Goal: Task Accomplishment & Management: Use online tool/utility

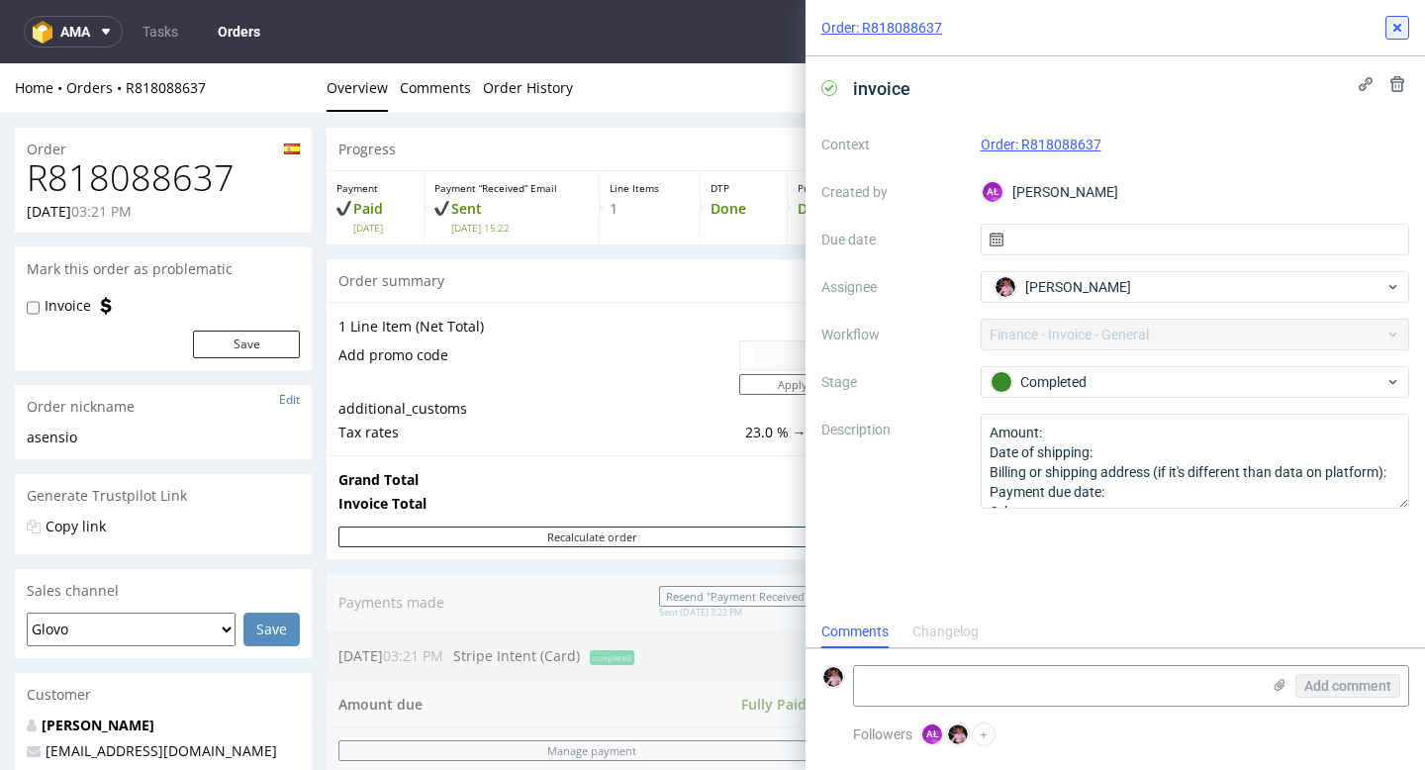
click at [1400, 20] on icon at bounding box center [1397, 28] width 16 height 16
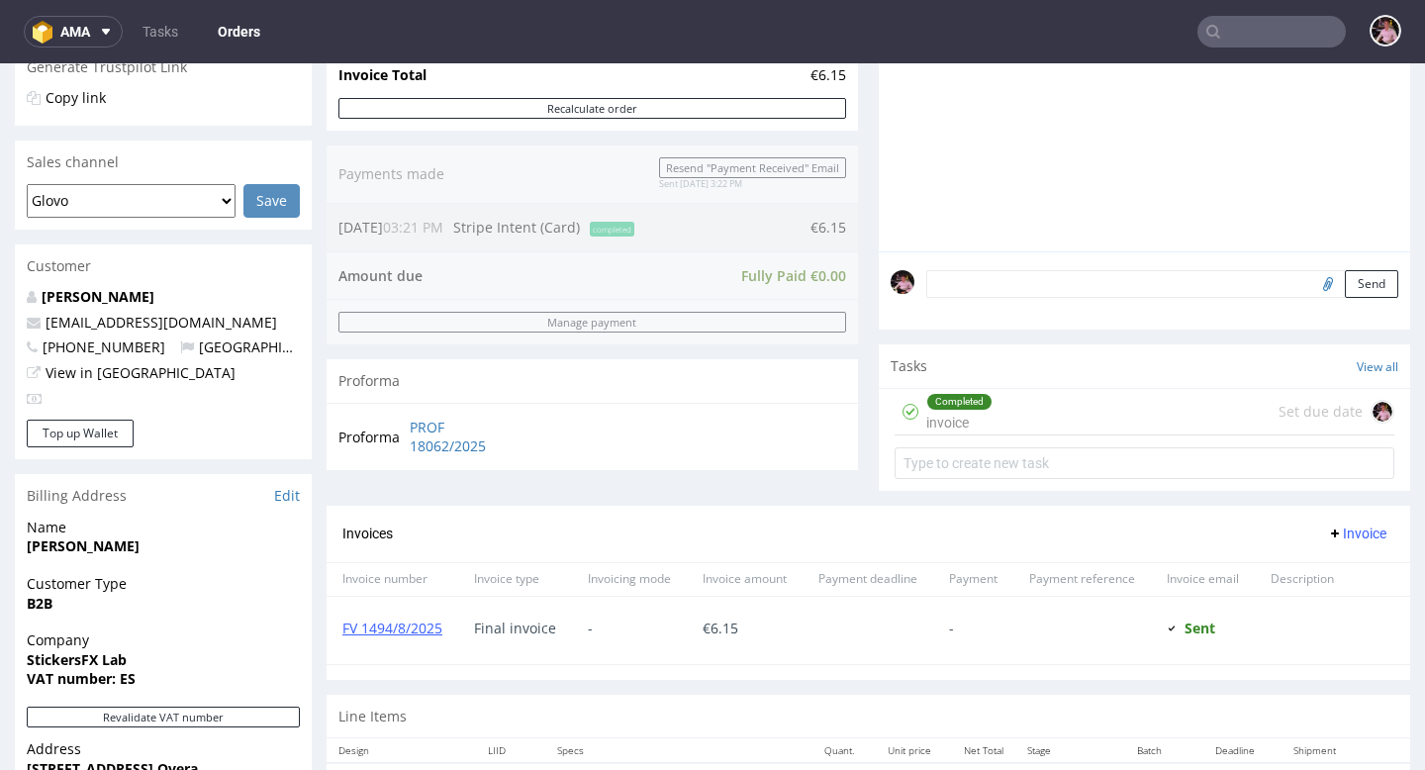
scroll to position [1, 0]
click at [996, 479] on input "text" at bounding box center [1145, 463] width 500 height 32
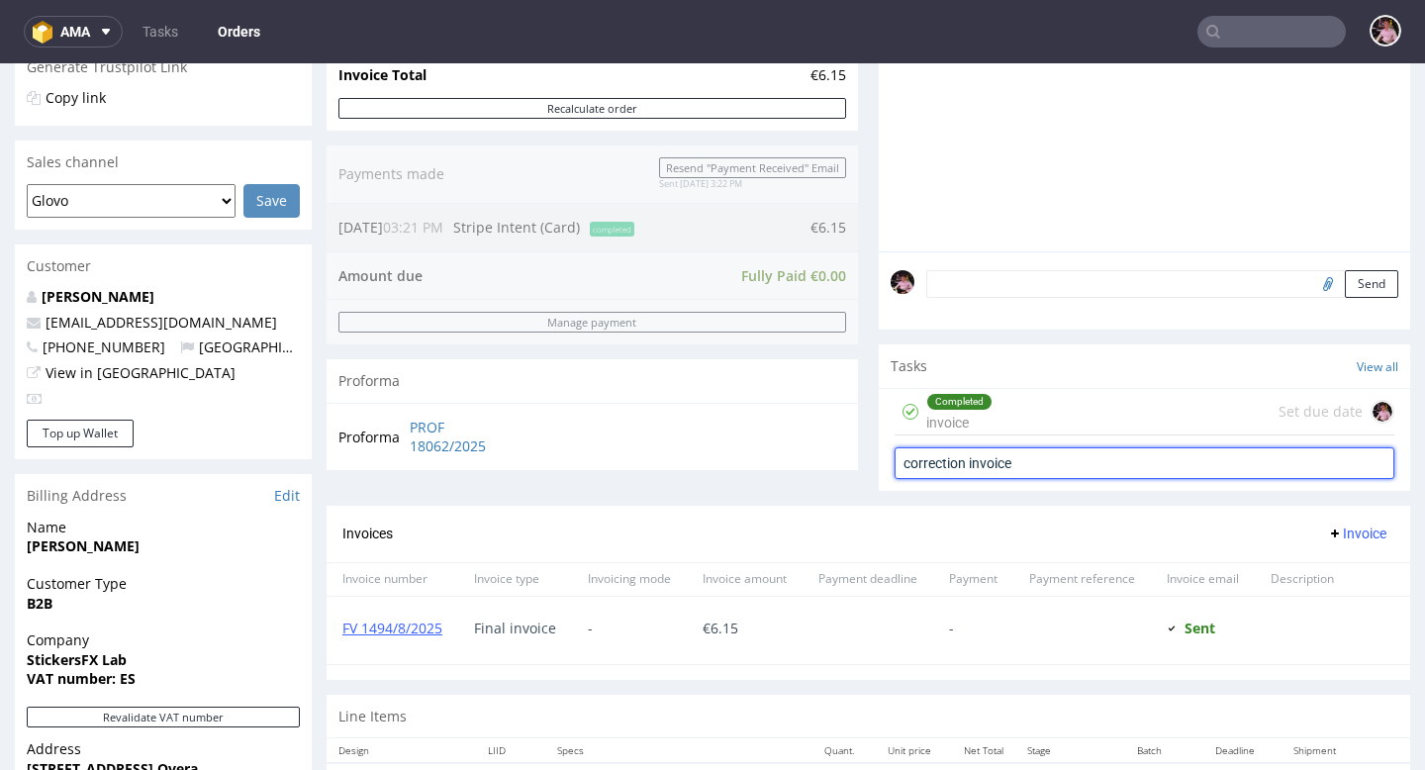
type input "correction invoice"
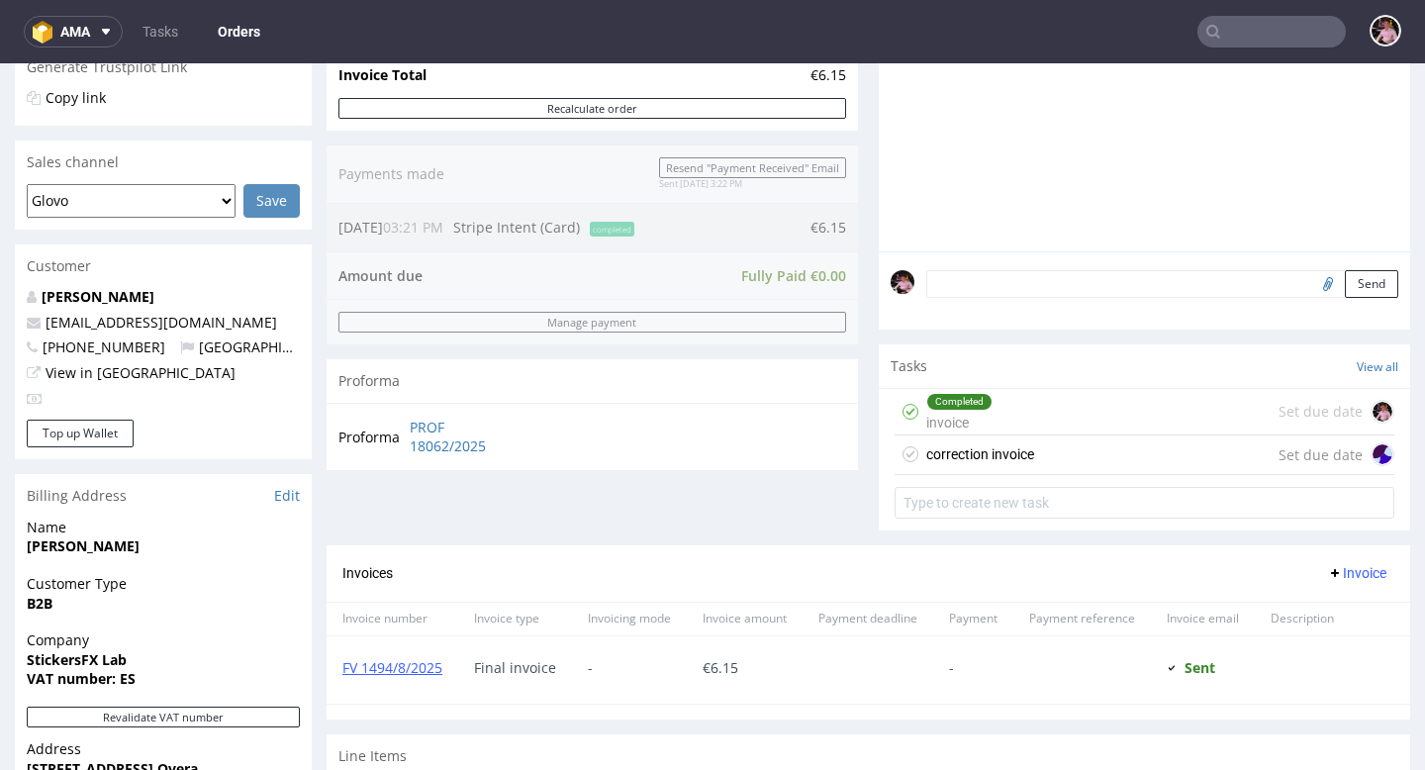
click at [954, 475] on div "correction invoice Set due date" at bounding box center [1145, 455] width 500 height 40
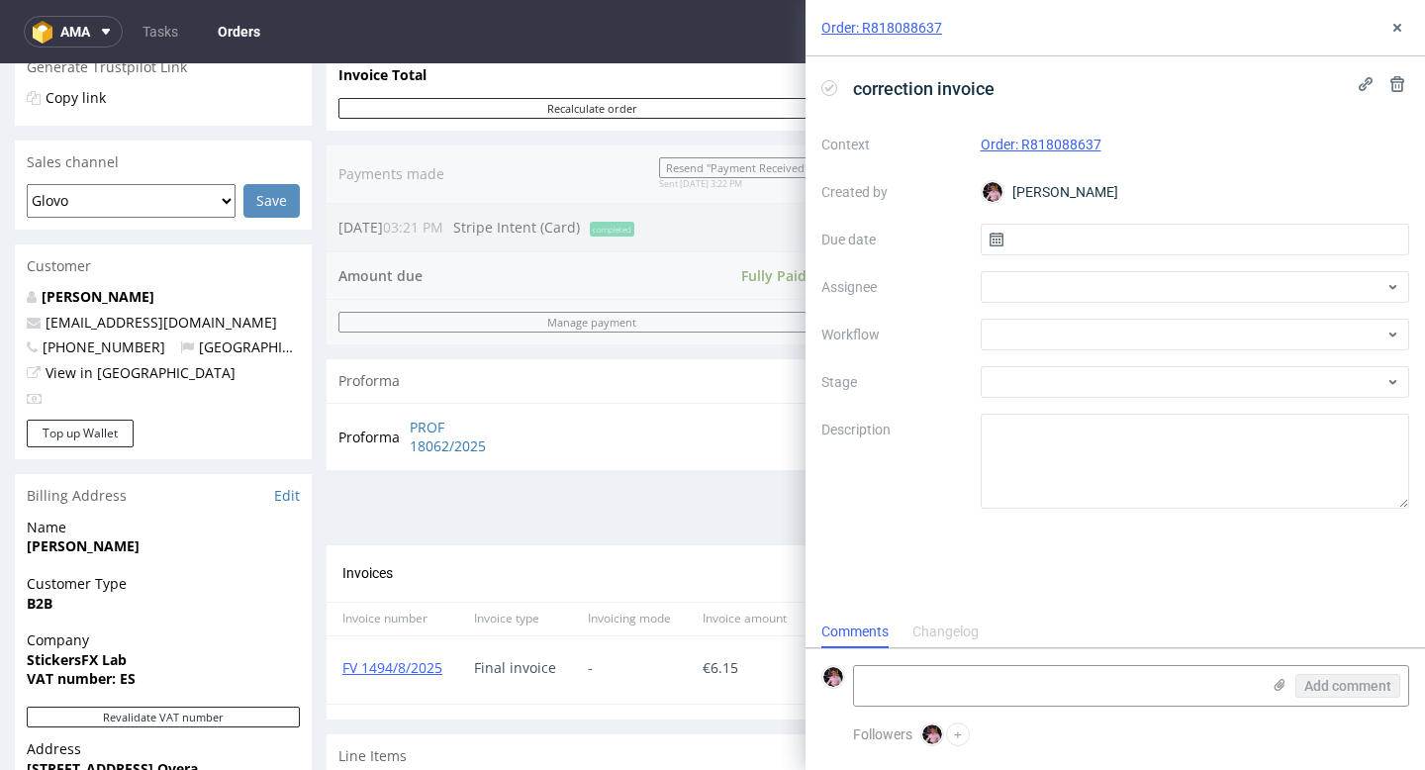
scroll to position [16, 0]
click at [1029, 252] on input "text" at bounding box center [1195, 240] width 429 height 32
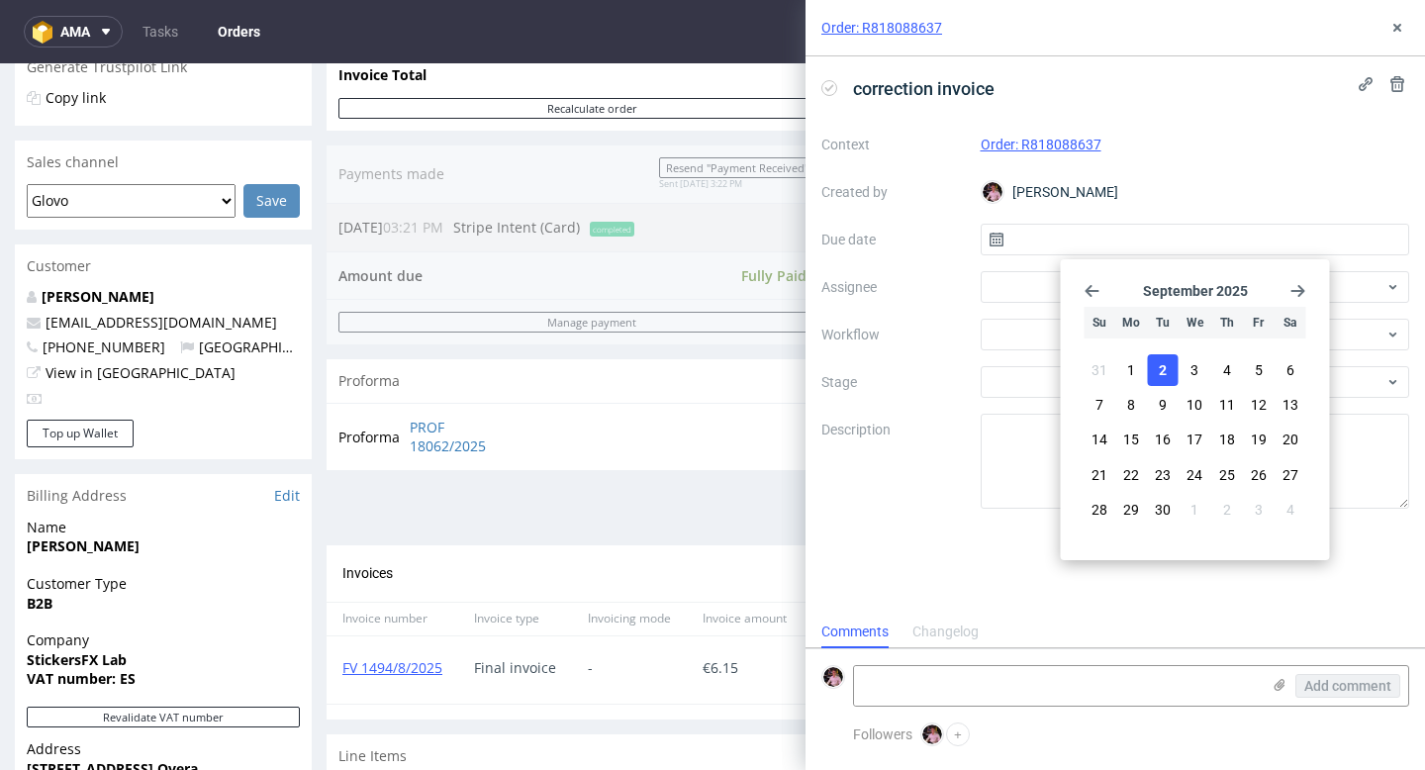
click at [1166, 366] on span "2" at bounding box center [1163, 370] width 8 height 20
type input "[DATE]"
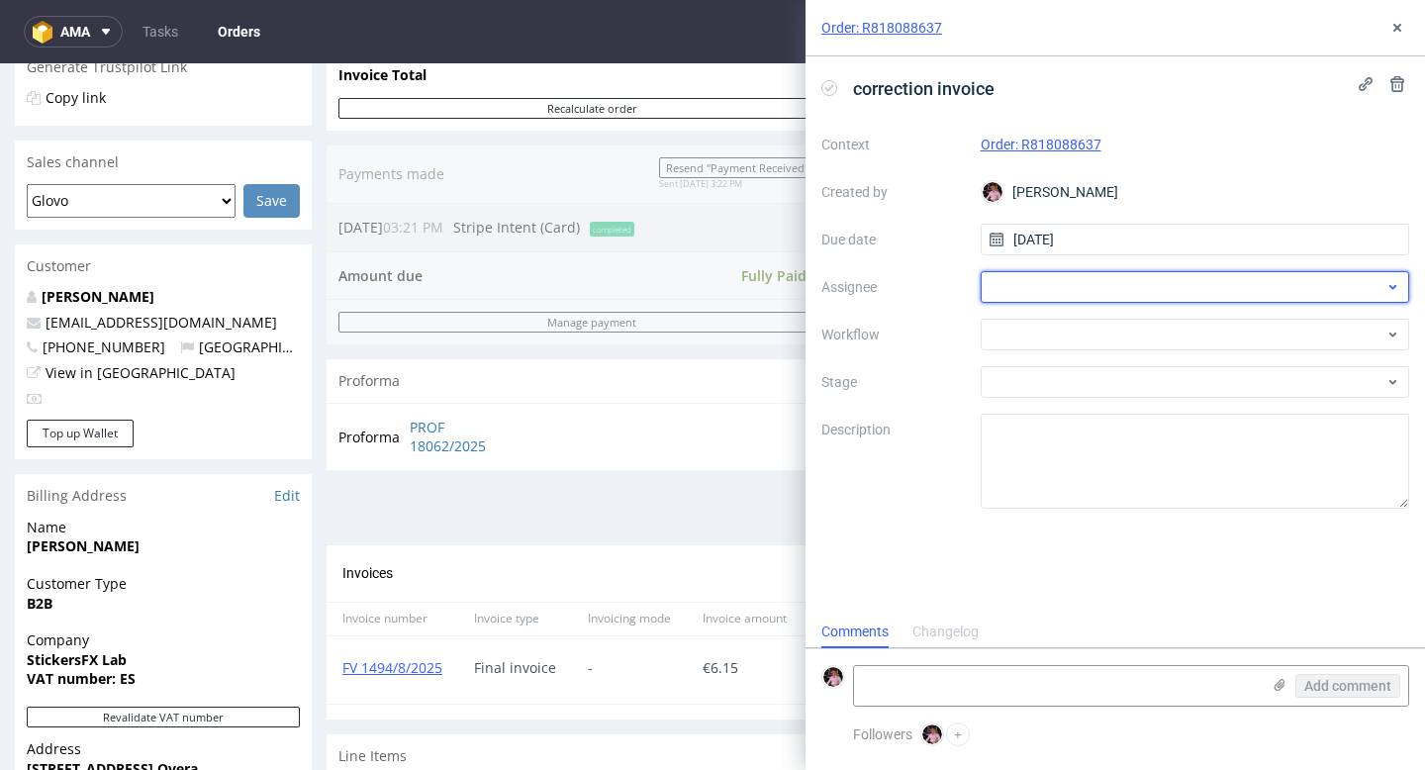
click at [1081, 294] on div at bounding box center [1195, 287] width 429 height 32
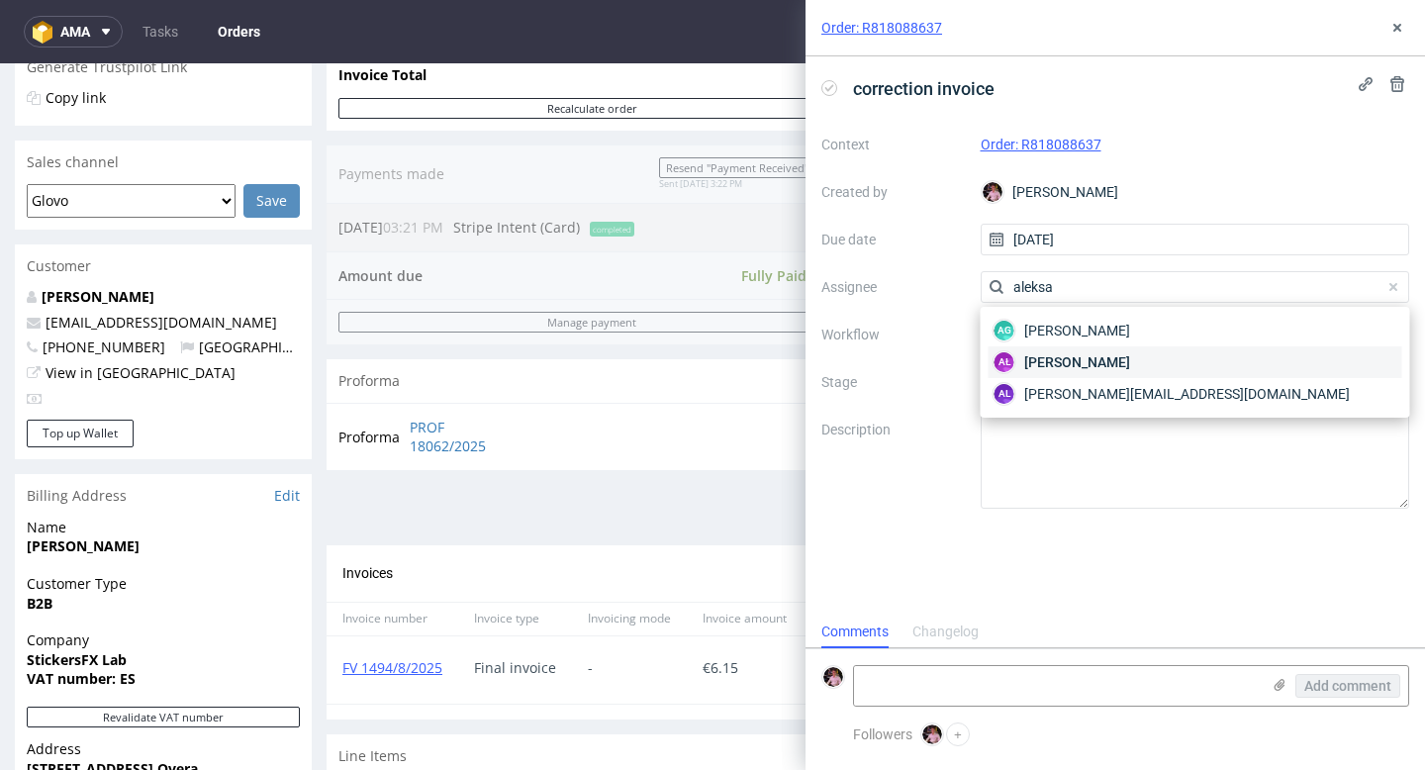
type input "aleksa"
click at [1169, 371] on div "AŁ Aleksandra Łętowska" at bounding box center [1196, 362] width 414 height 32
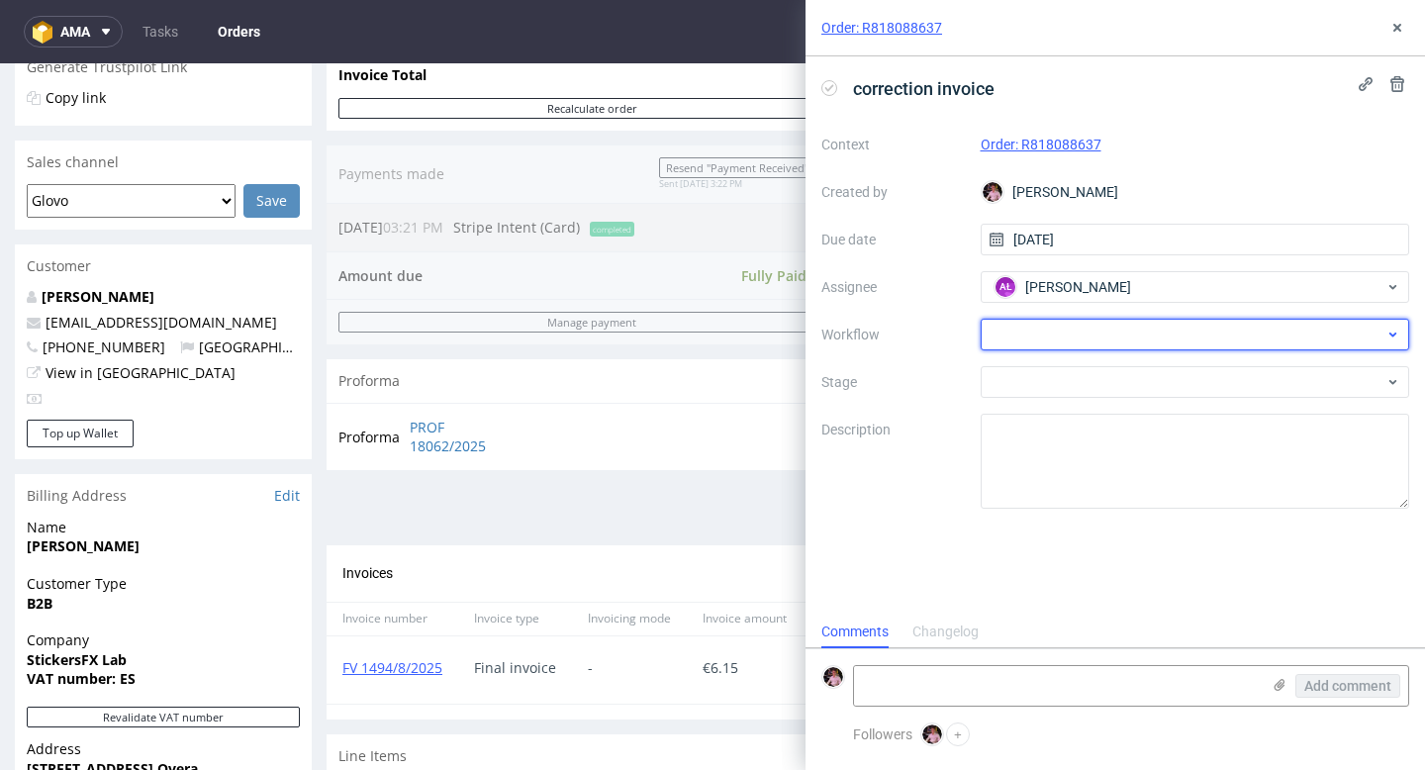
click at [1117, 333] on div at bounding box center [1195, 335] width 429 height 32
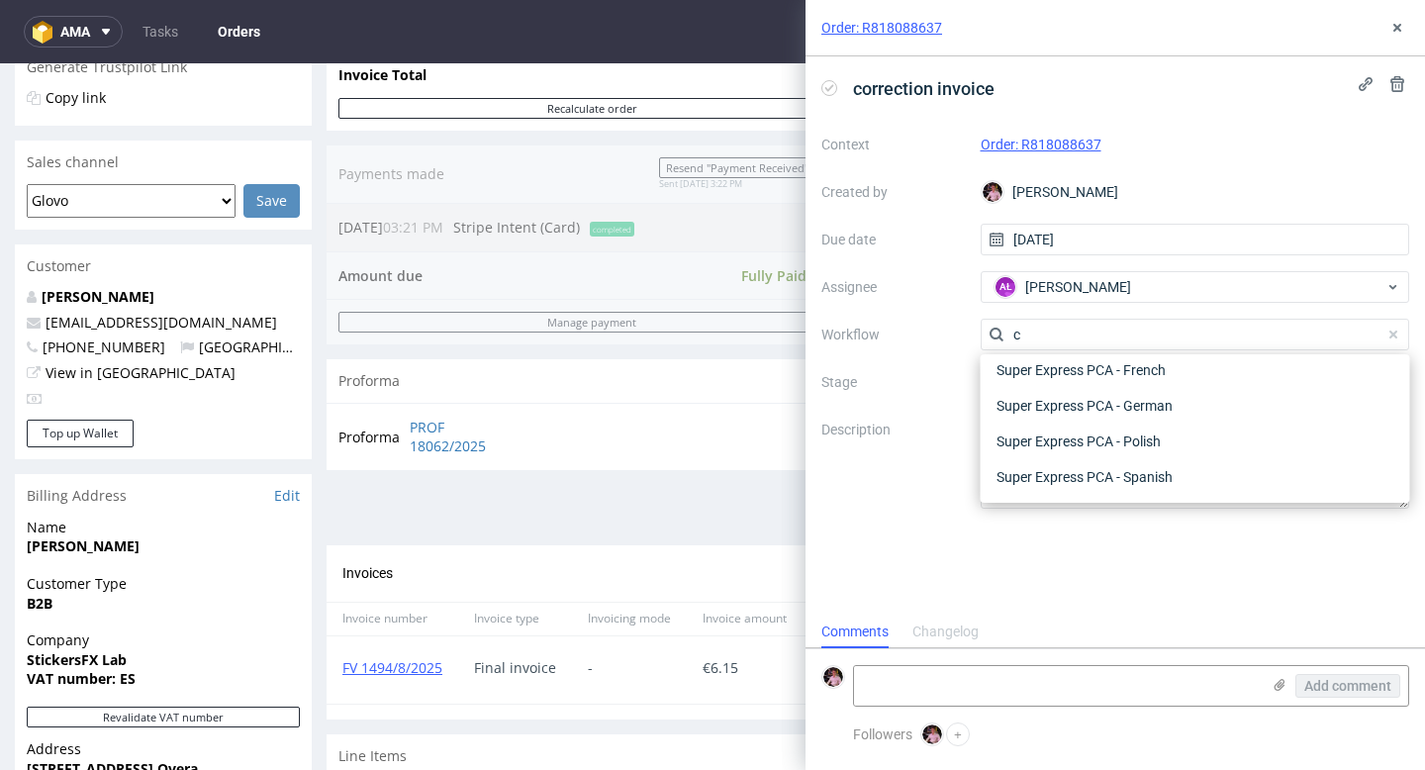
scroll to position [0, 0]
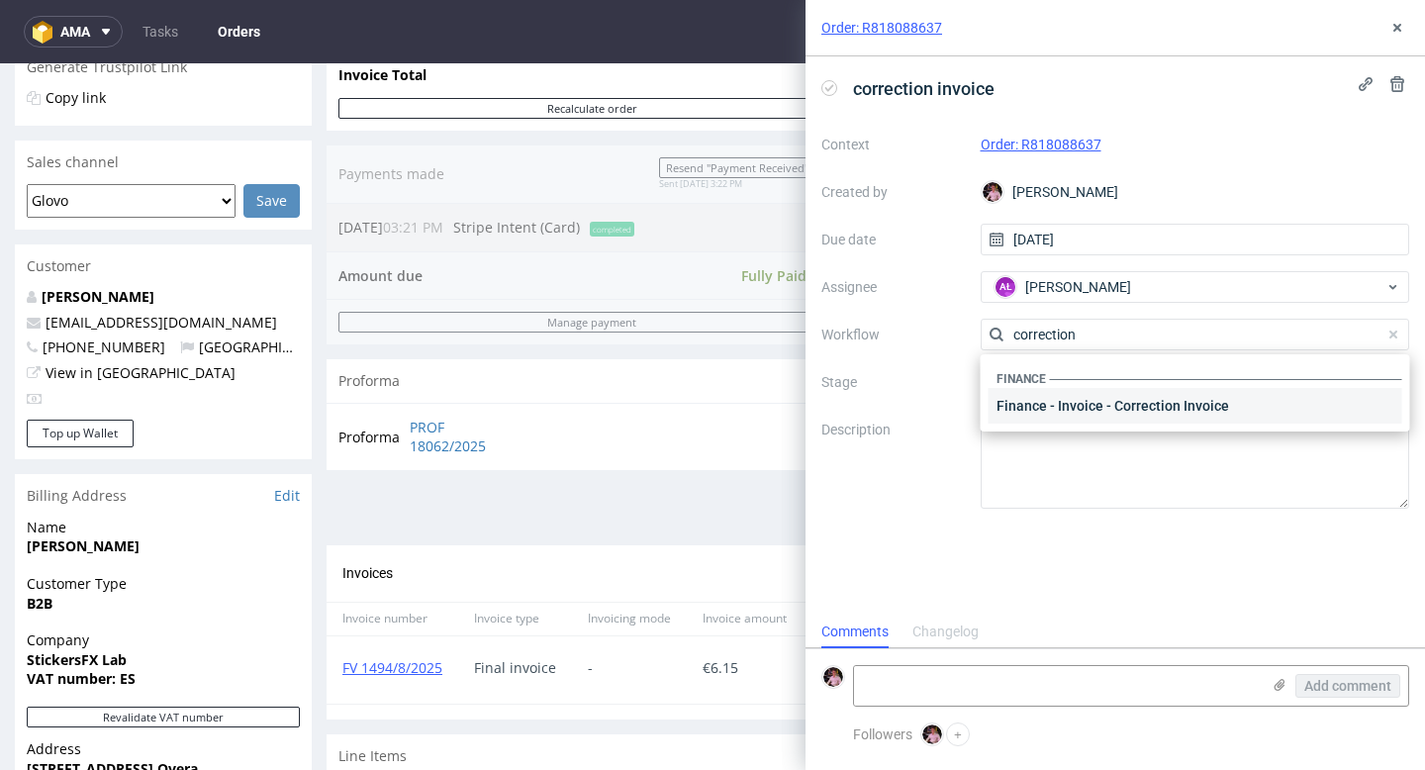
type input "correction"
click at [1171, 397] on div "Finance - Invoice - Correction Invoice" at bounding box center [1196, 406] width 414 height 36
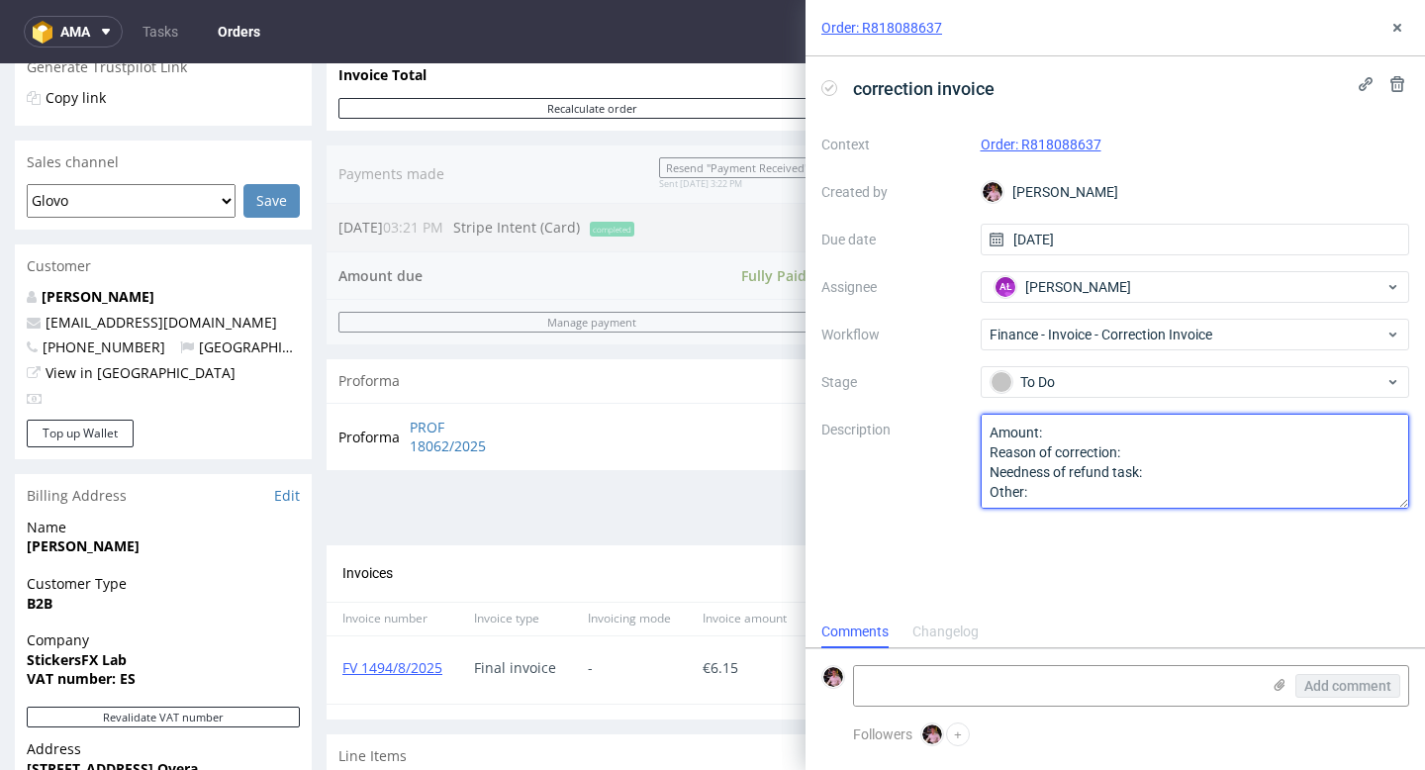
click at [1089, 418] on textarea "Amount: Reason of correction: Needness of refund task: Other:" at bounding box center [1195, 461] width 429 height 95
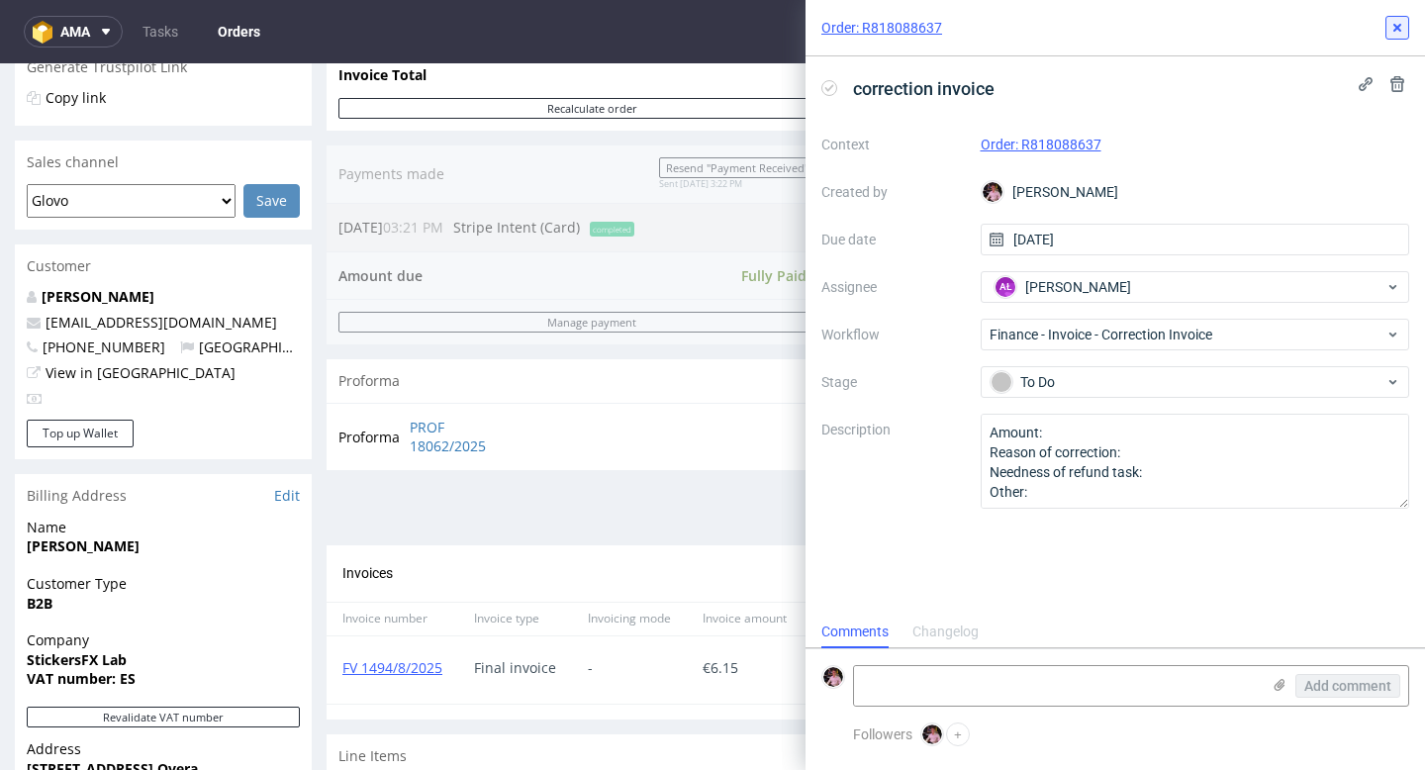
click at [1396, 25] on icon at bounding box center [1397, 28] width 16 height 16
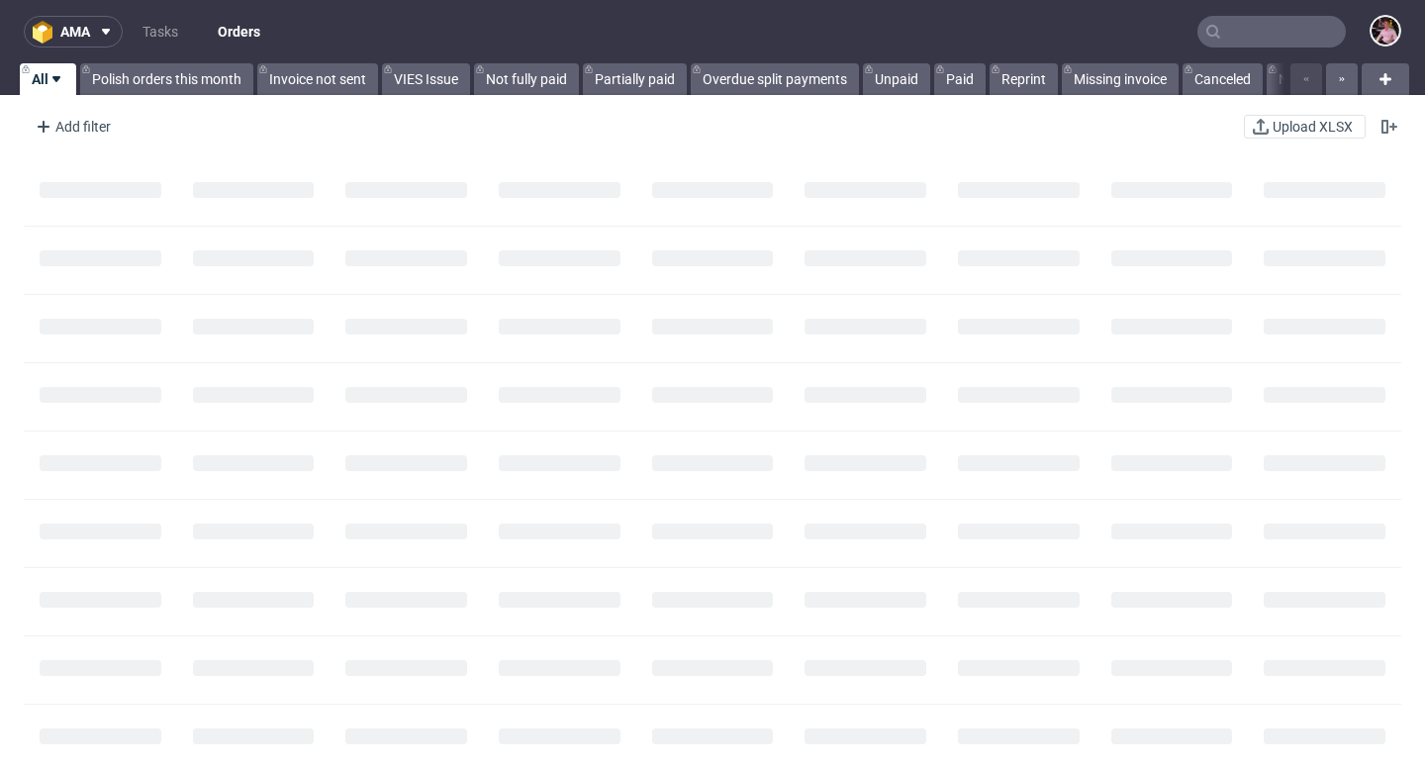
click at [1269, 31] on input "text" at bounding box center [1271, 32] width 148 height 32
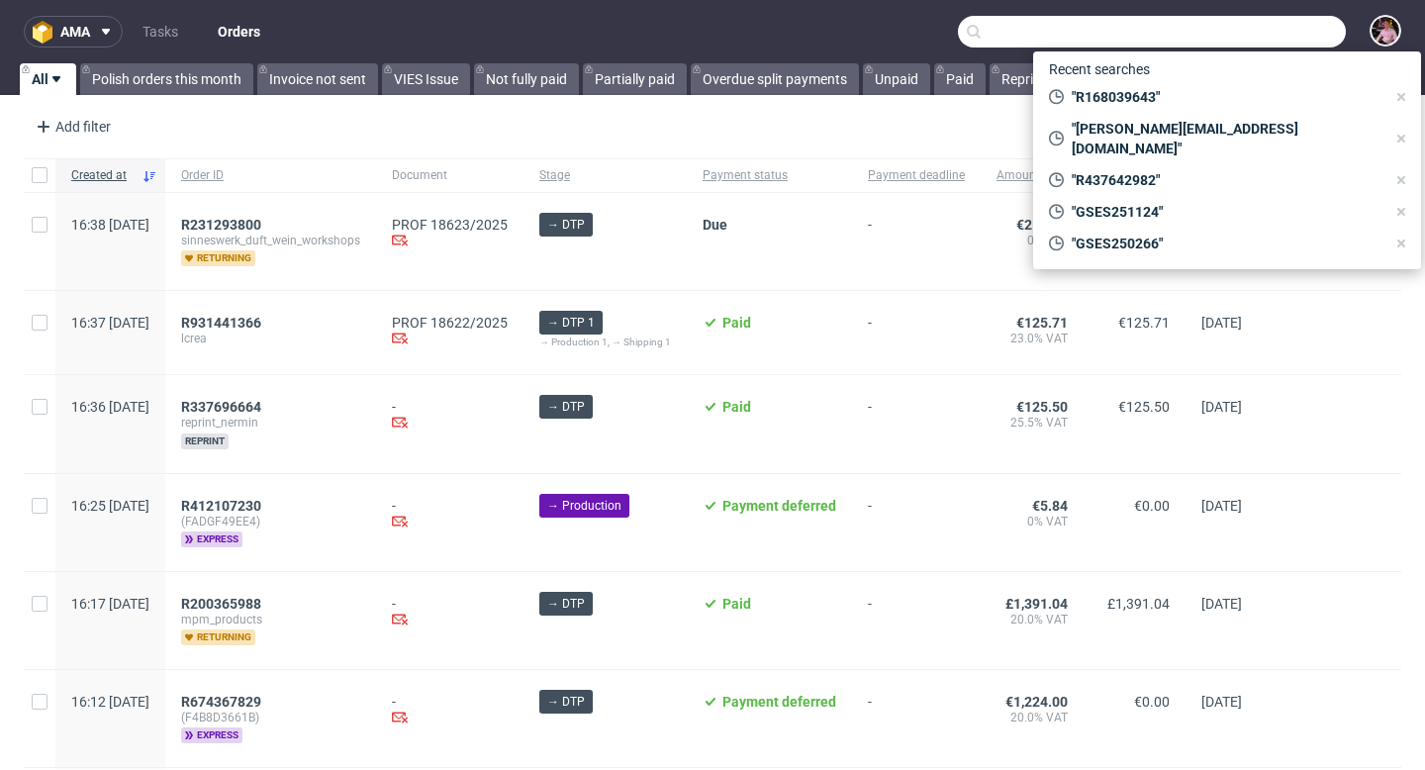
paste input "R168039643"
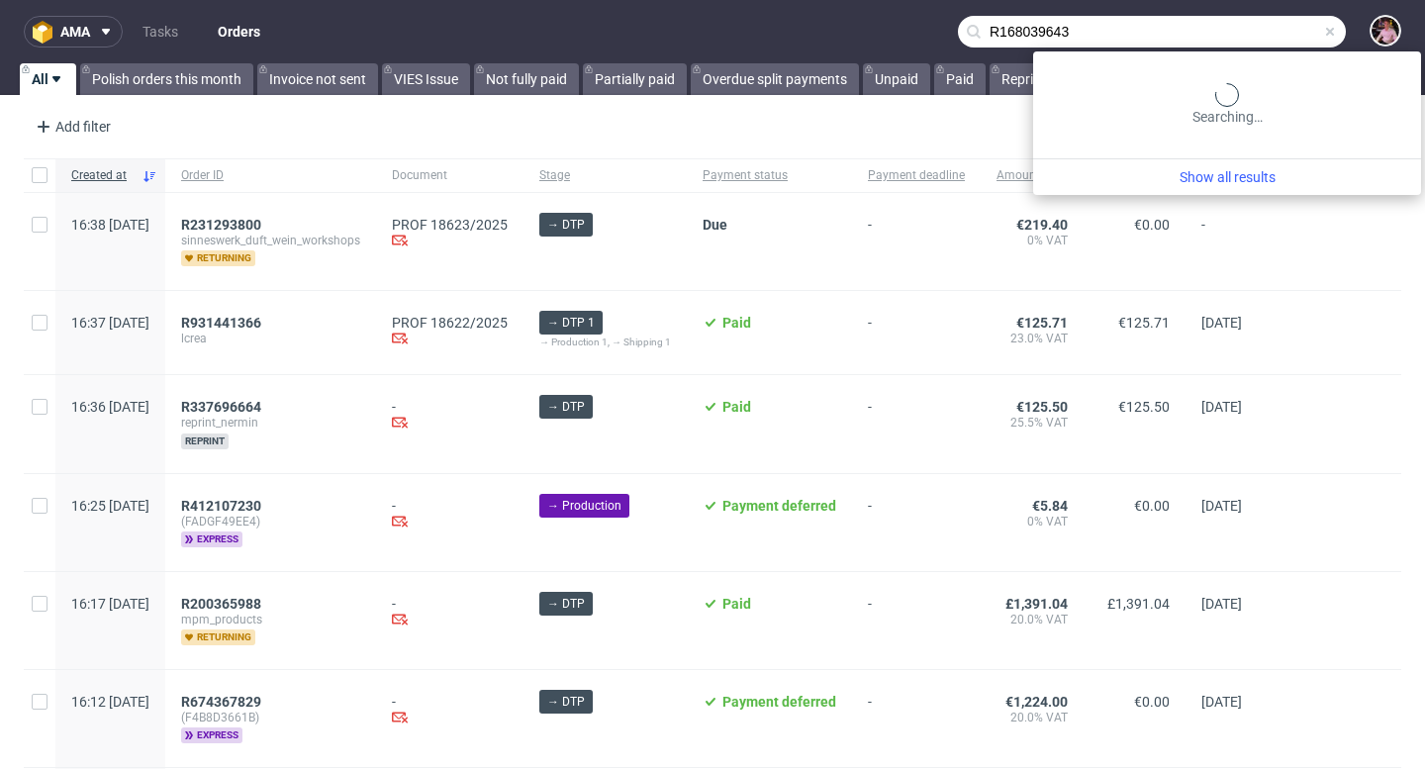
type input "R168039643"
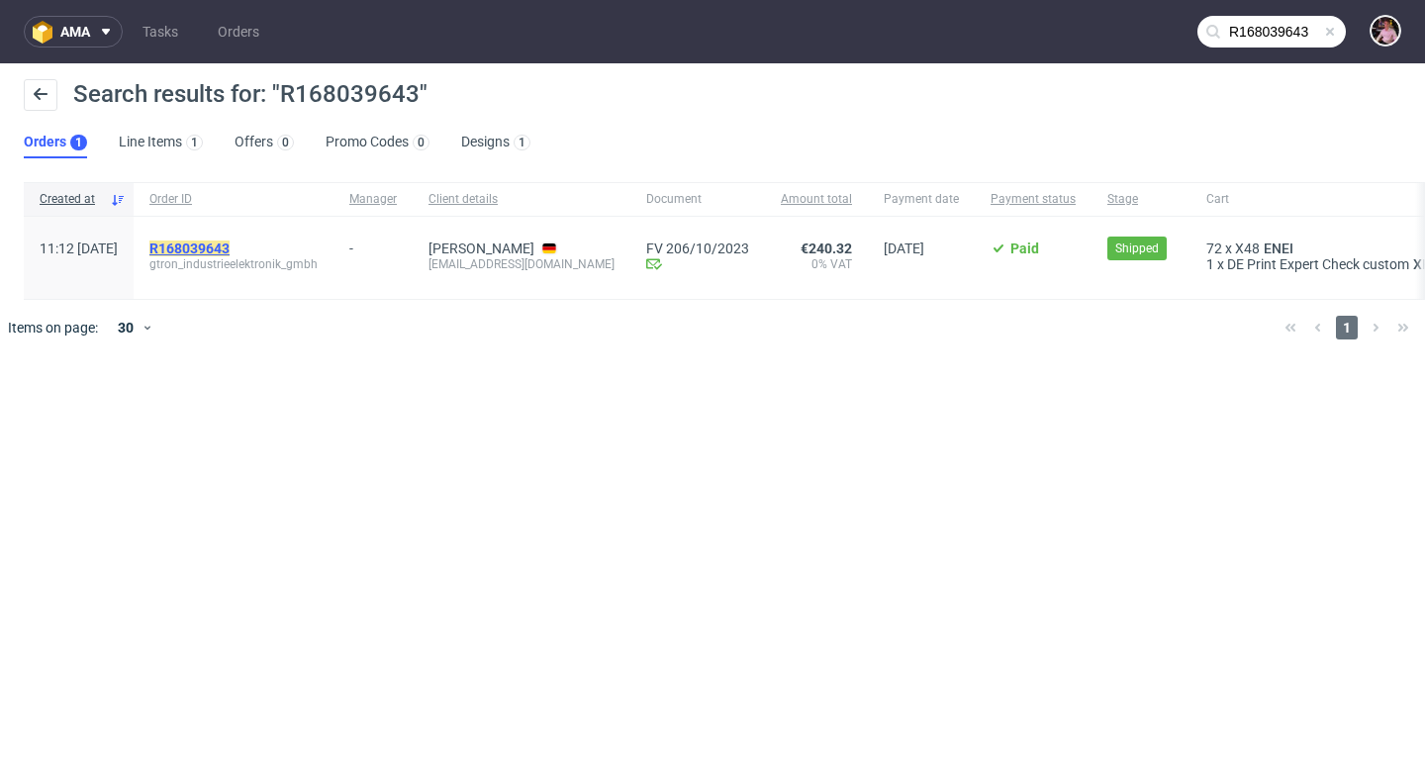
click at [230, 245] on mark "R168039643" at bounding box center [189, 248] width 80 height 16
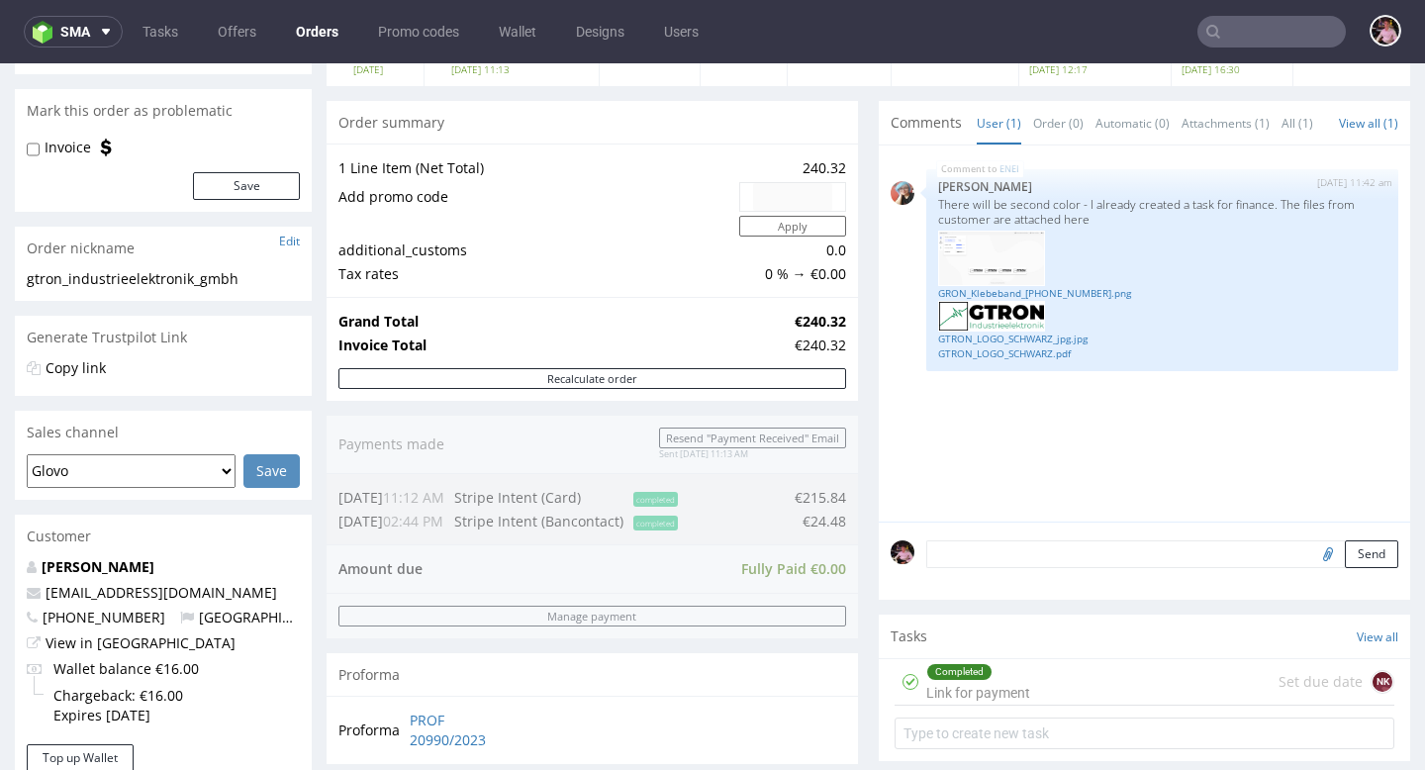
scroll to position [172, 0]
